Goal: Find specific page/section: Find specific page/section

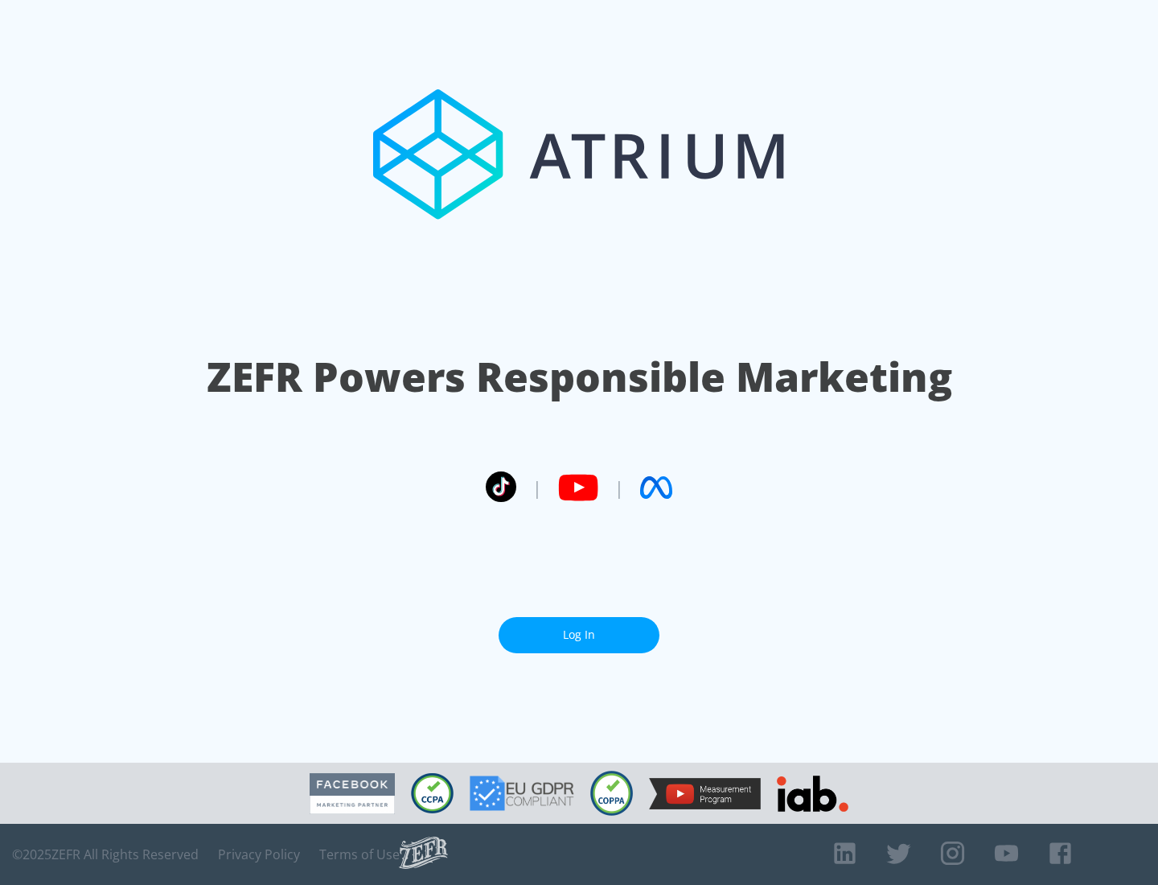
click at [579, 635] on link "Log In" at bounding box center [579, 635] width 161 height 36
